Goal: Task Accomplishment & Management: Use online tool/utility

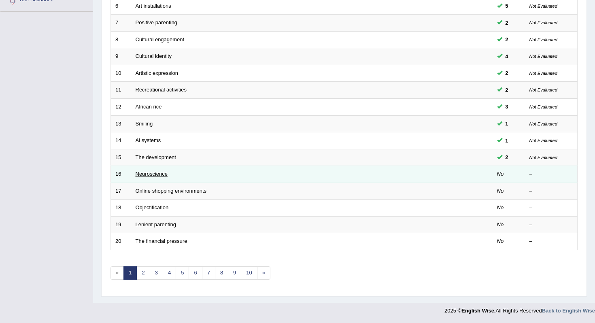
click at [164, 175] on link "Neuroscience" at bounding box center [152, 174] width 32 height 6
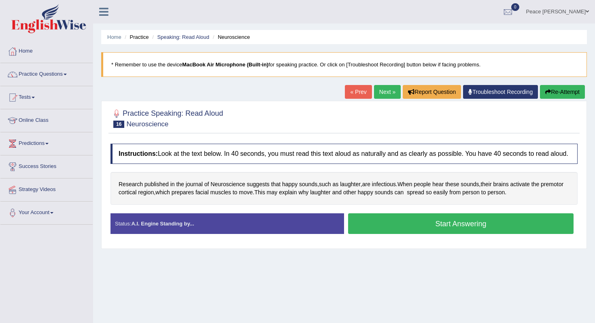
click at [403, 222] on button "Start Answering" at bounding box center [461, 223] width 226 height 21
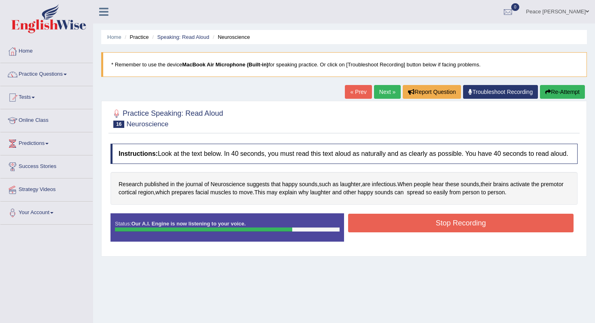
click at [403, 222] on button "Stop Recording" at bounding box center [461, 223] width 226 height 19
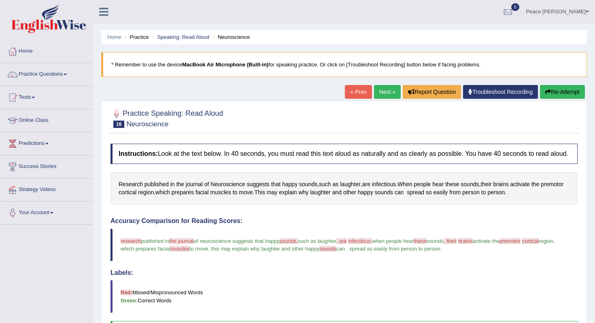
click at [382, 92] on link "Next »" at bounding box center [387, 92] width 27 height 14
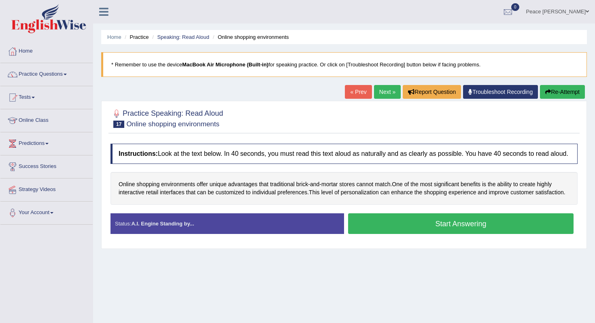
click at [437, 234] on button "Start Answering" at bounding box center [461, 223] width 226 height 21
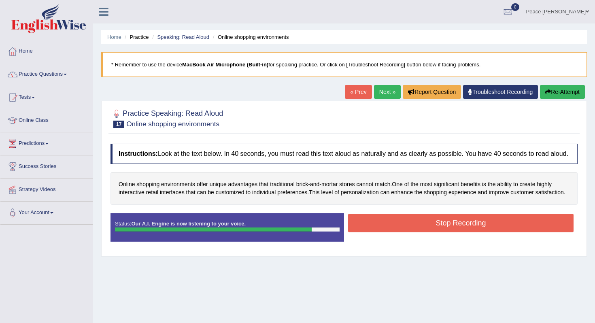
click at [437, 232] on button "Stop Recording" at bounding box center [461, 223] width 226 height 19
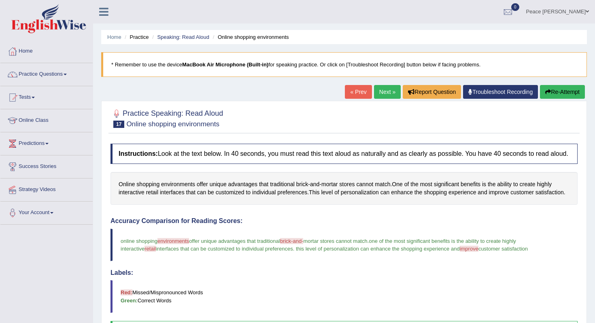
click at [380, 91] on link "Next »" at bounding box center [387, 92] width 27 height 14
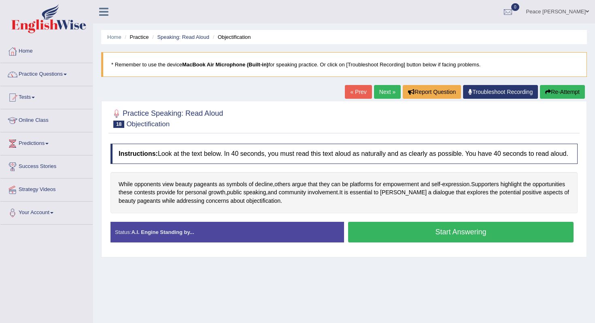
click at [417, 238] on button "Start Answering" at bounding box center [461, 232] width 226 height 21
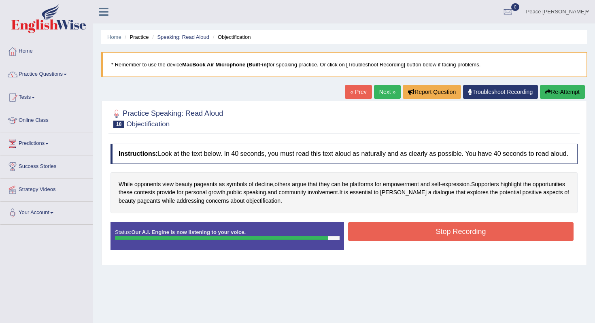
click at [417, 238] on button "Stop Recording" at bounding box center [461, 231] width 226 height 19
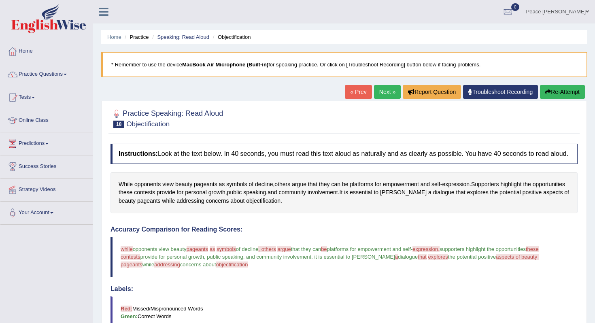
click at [381, 97] on link "Next »" at bounding box center [387, 92] width 27 height 14
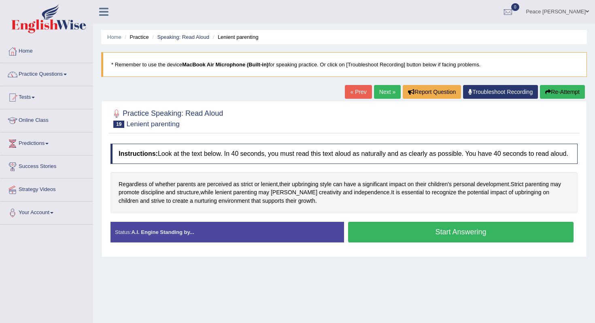
click at [429, 241] on button "Start Answering" at bounding box center [461, 232] width 226 height 21
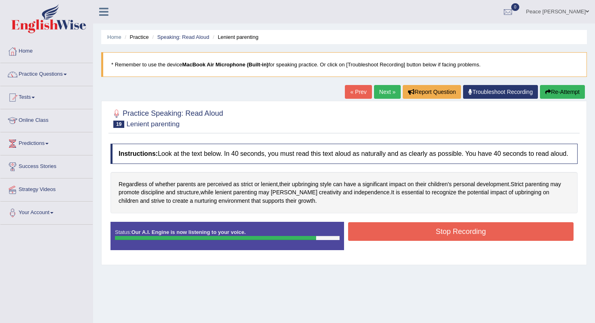
click at [429, 241] on button "Stop Recording" at bounding box center [461, 231] width 226 height 19
